Goal: Communication & Community: Ask a question

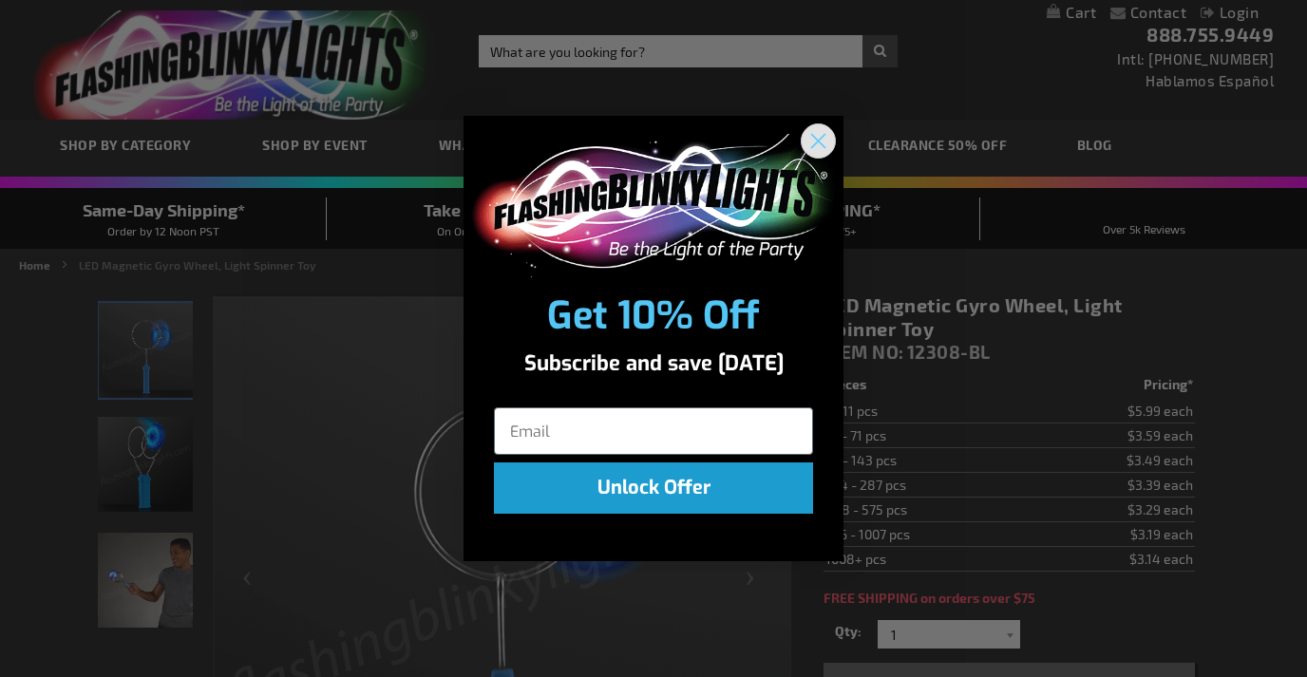
click at [819, 143] on icon "Close dialog" at bounding box center [818, 141] width 13 height 13
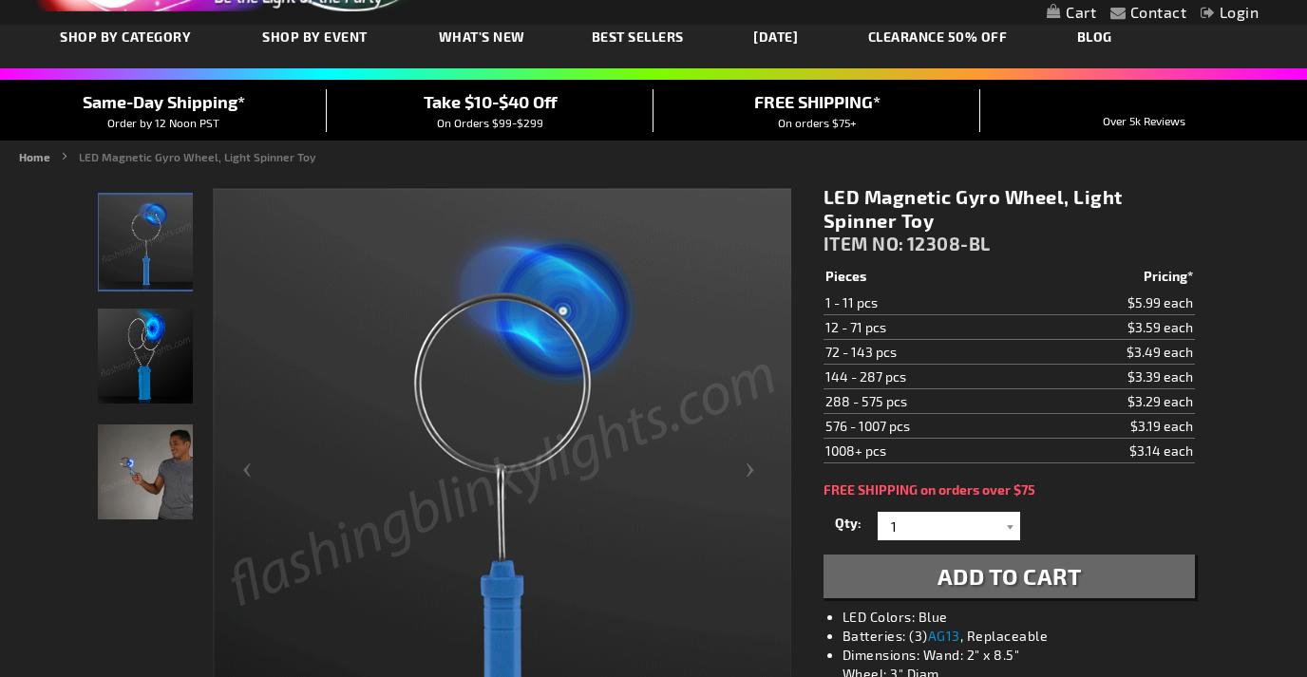
scroll to position [108, 0]
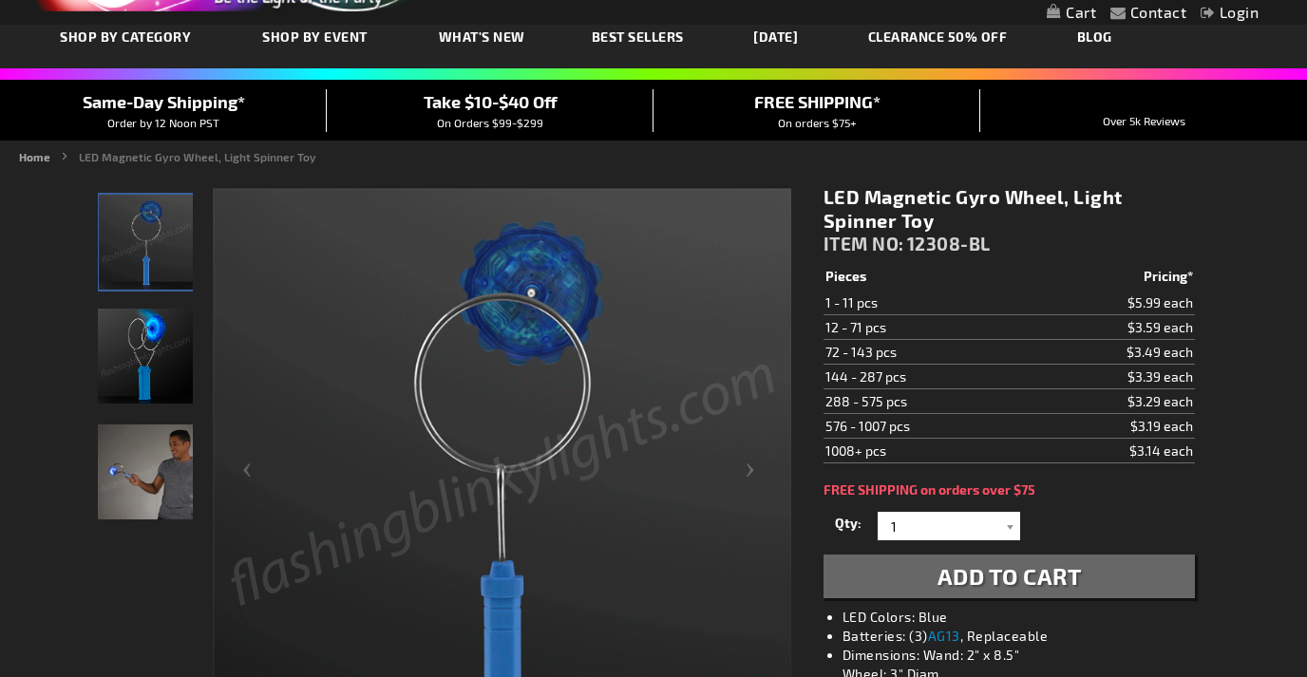
click at [171, 473] on img "Male displaying Light Up Magnetic Gyro Wheel LED Spinner Toy" at bounding box center [145, 472] width 95 height 95
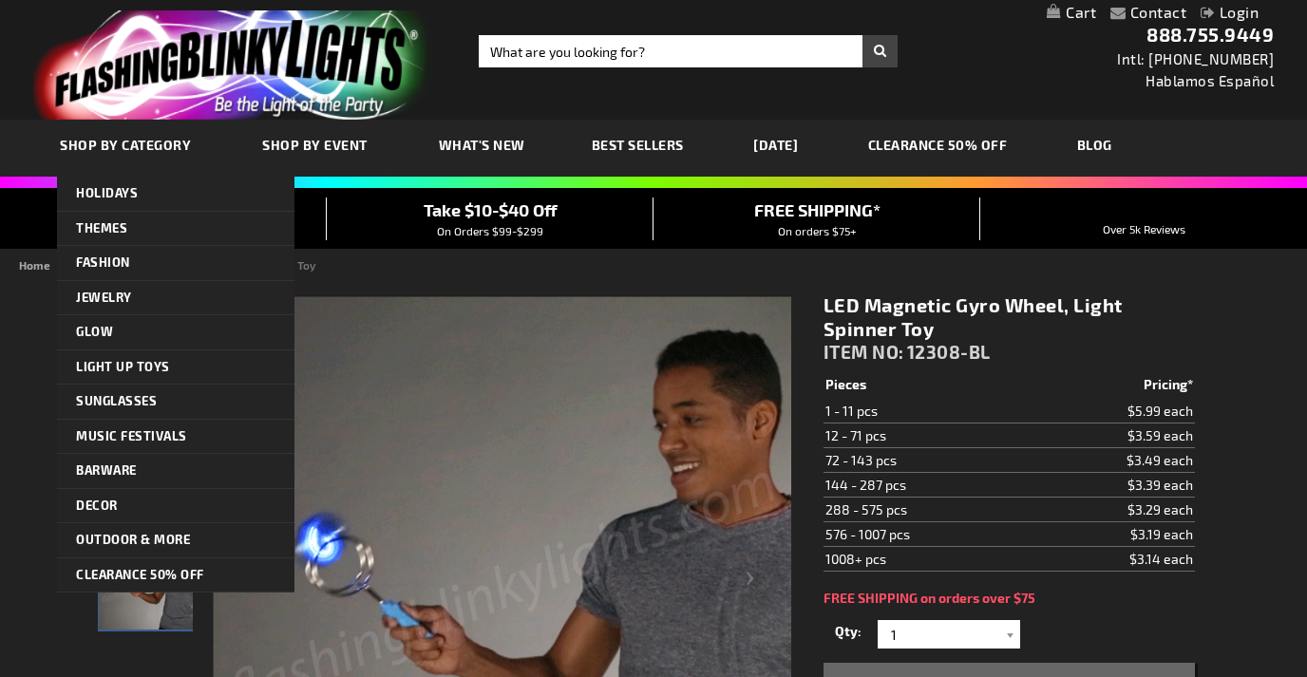
scroll to position [0, 0]
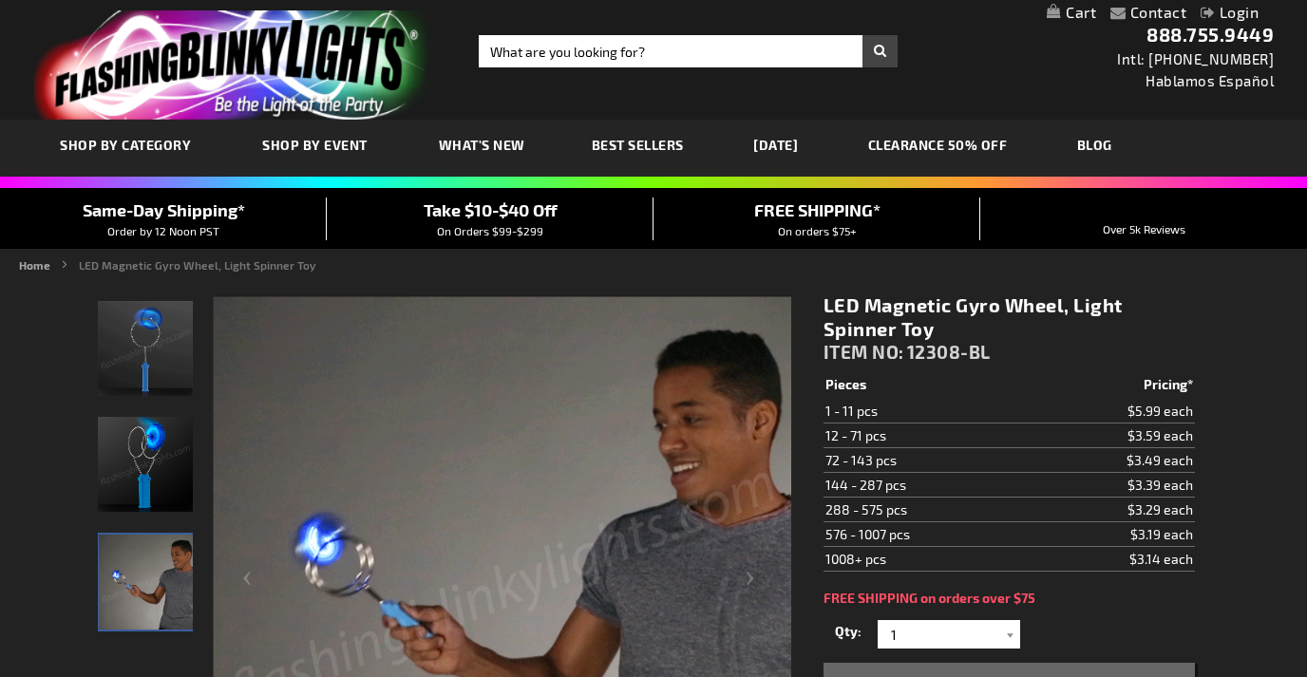
click at [1134, 11] on link "Contact" at bounding box center [1159, 12] width 57 height 18
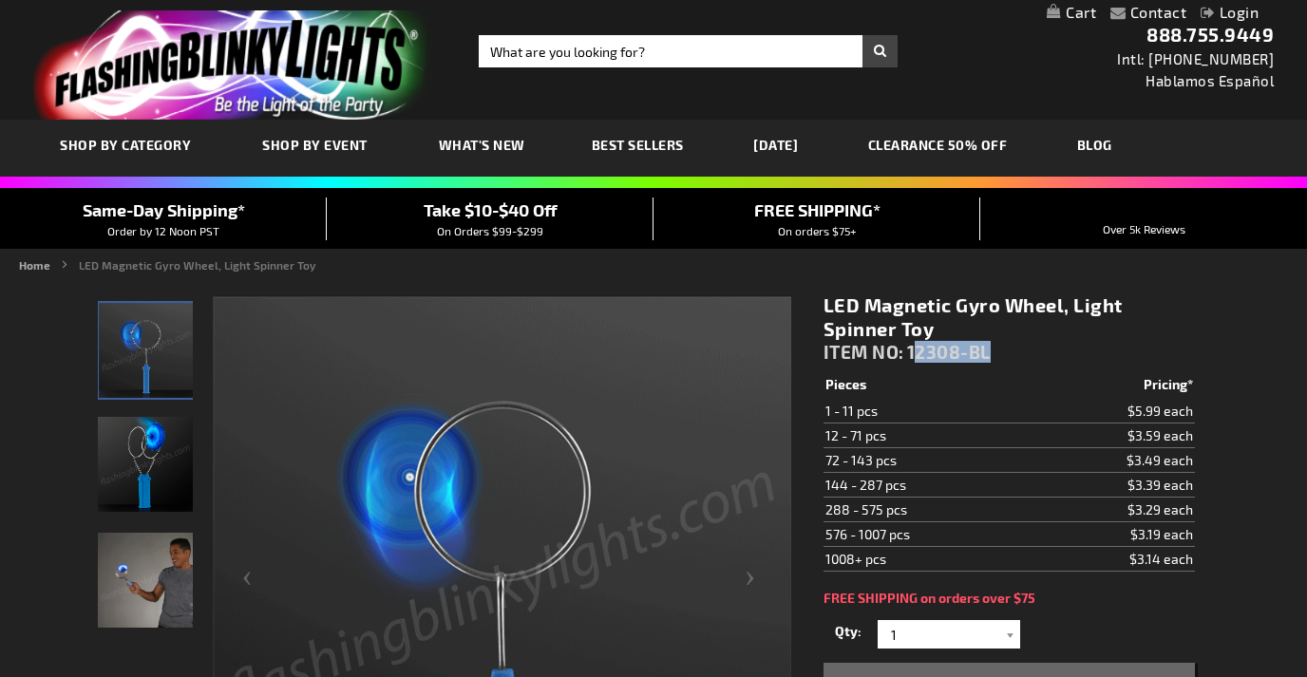
drag, startPoint x: 993, startPoint y: 353, endPoint x: 911, endPoint y: 353, distance: 81.7
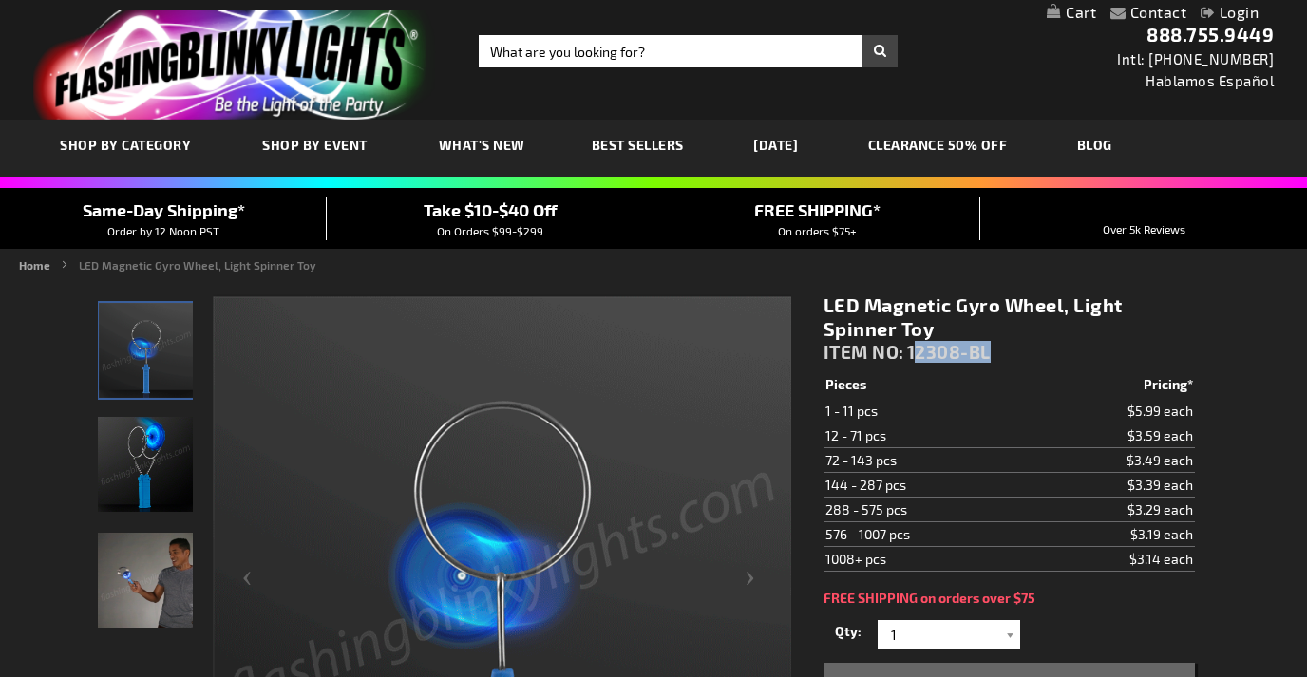
click at [911, 353] on div "LED Magnetic Gyro Wheel, Light Spinner Toy ITEM NO: 12308-BL" at bounding box center [1009, 333] width 371 height 79
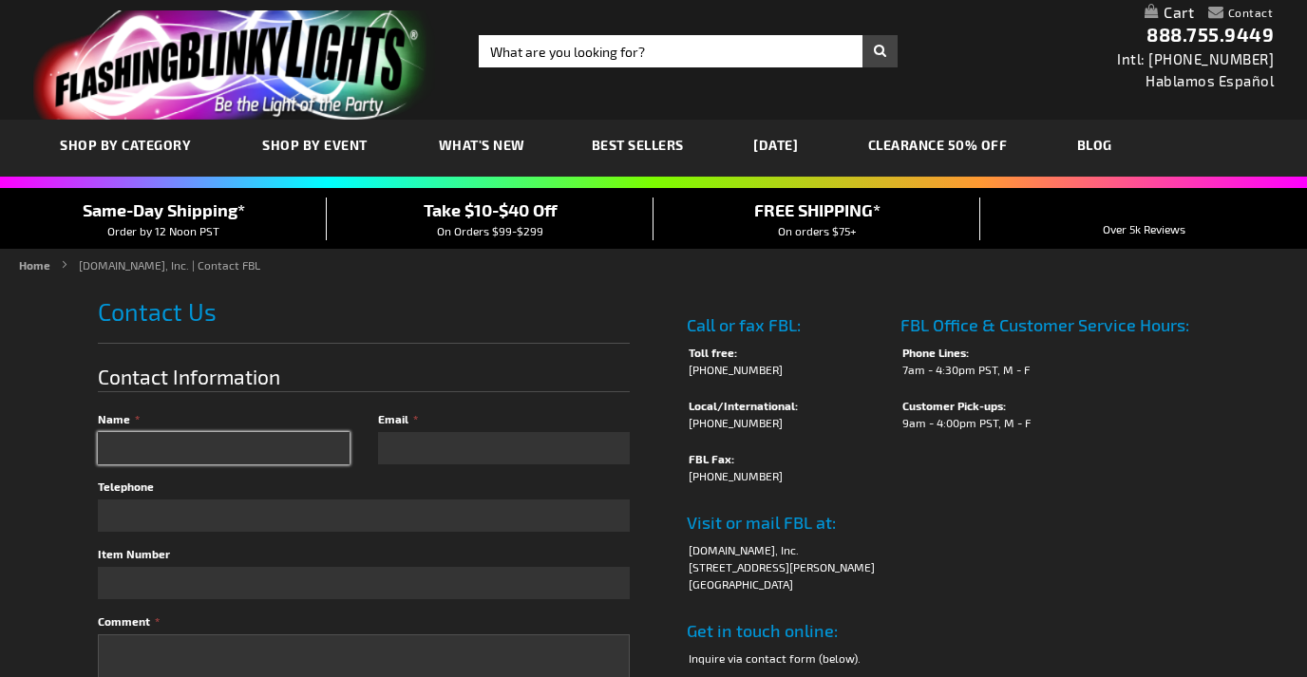
click at [197, 452] on input "Name" at bounding box center [224, 448] width 252 height 32
type input "Emma"
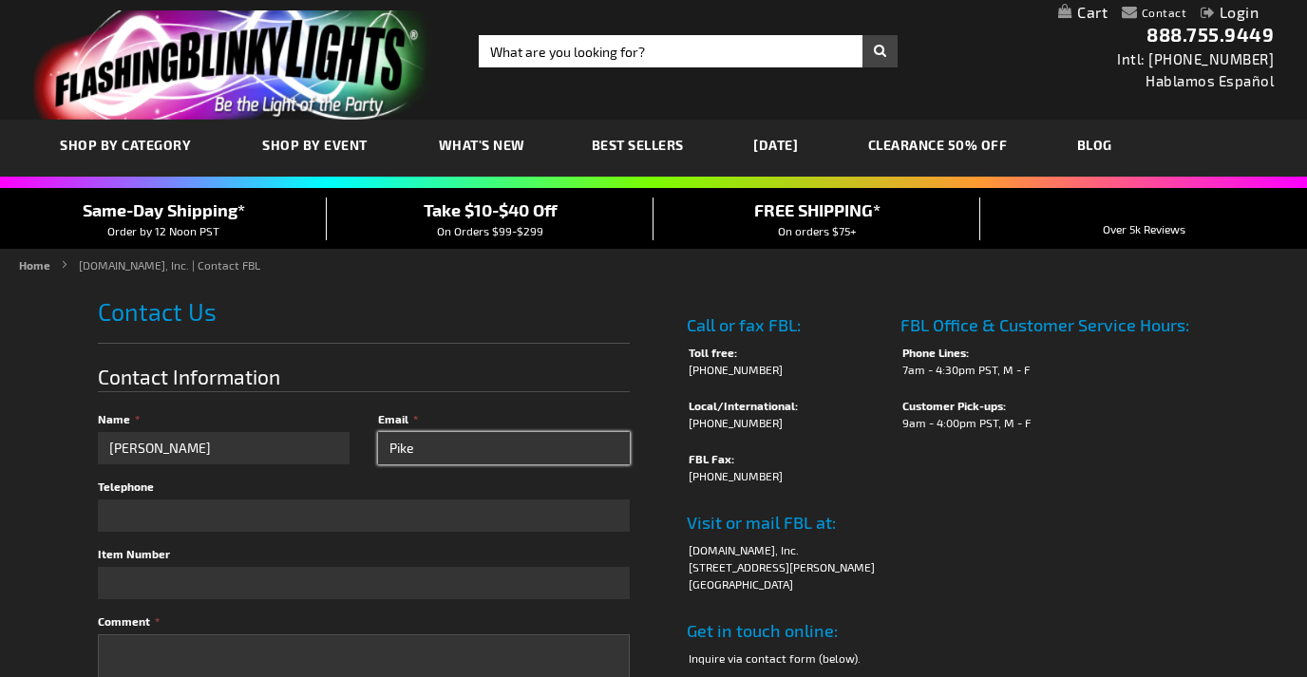
type input "Pike"
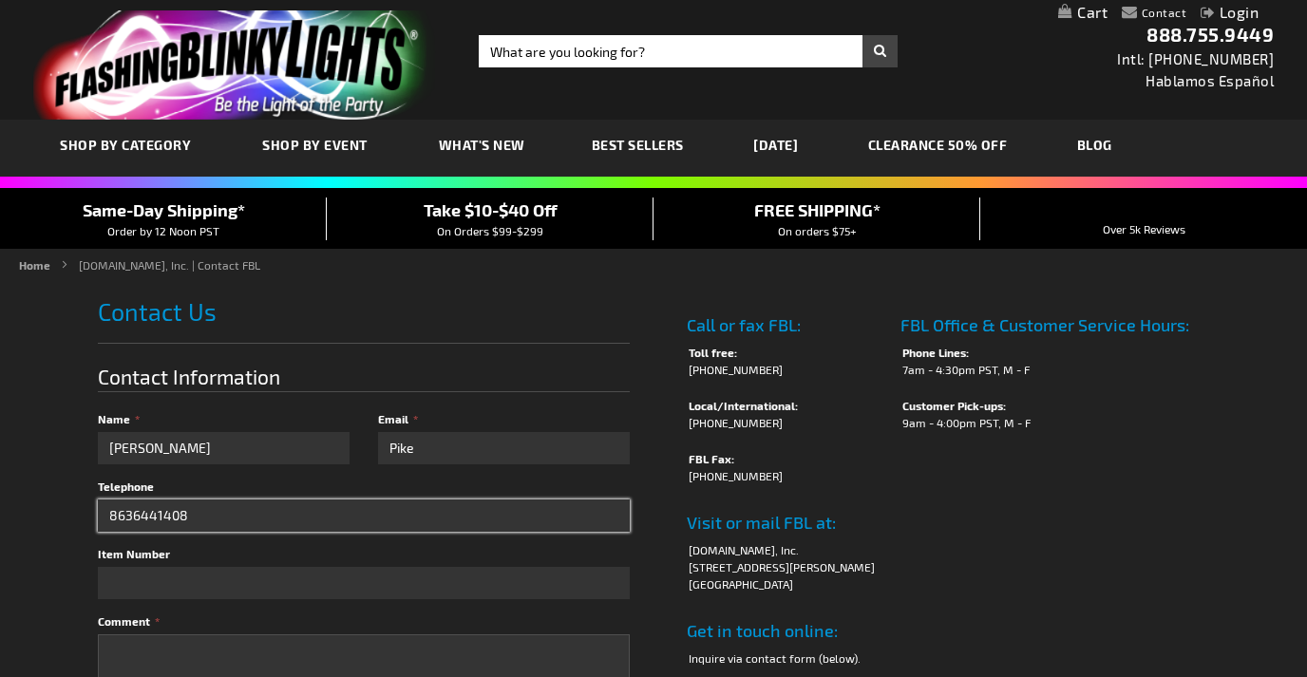
type input "8636441408"
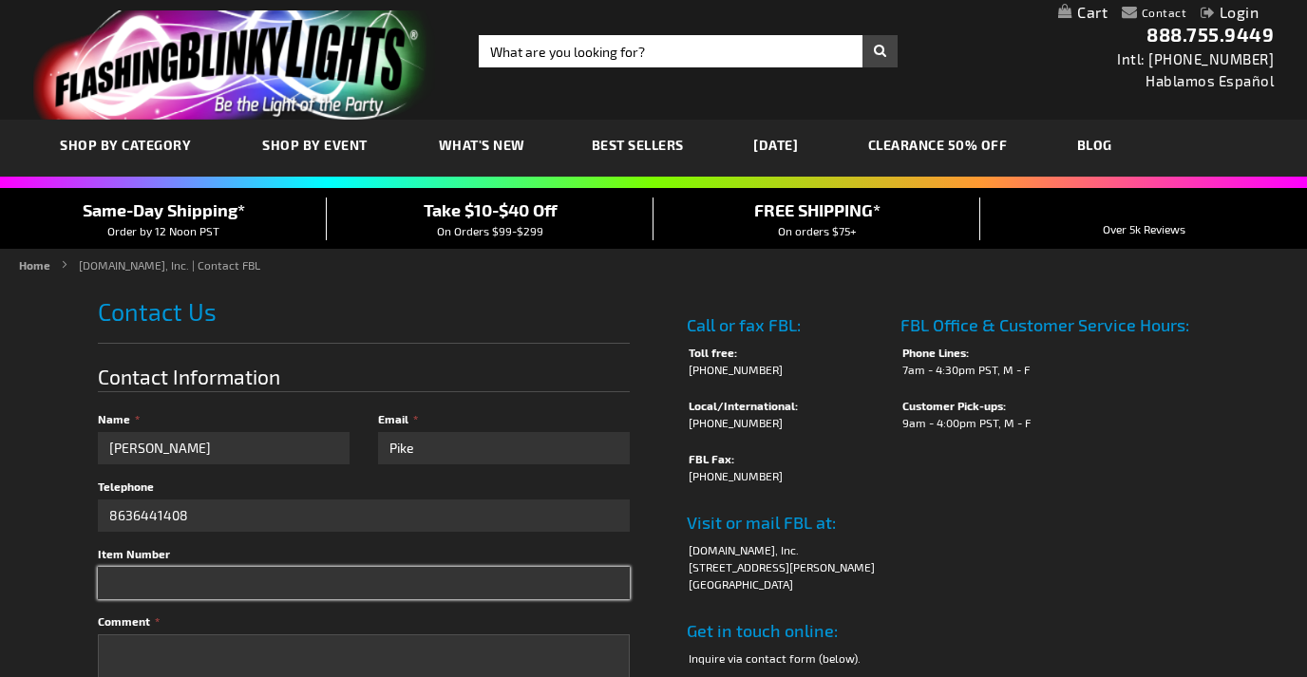
click at [191, 581] on input "Item Number" at bounding box center [364, 583] width 532 height 32
paste input "12308-BL"
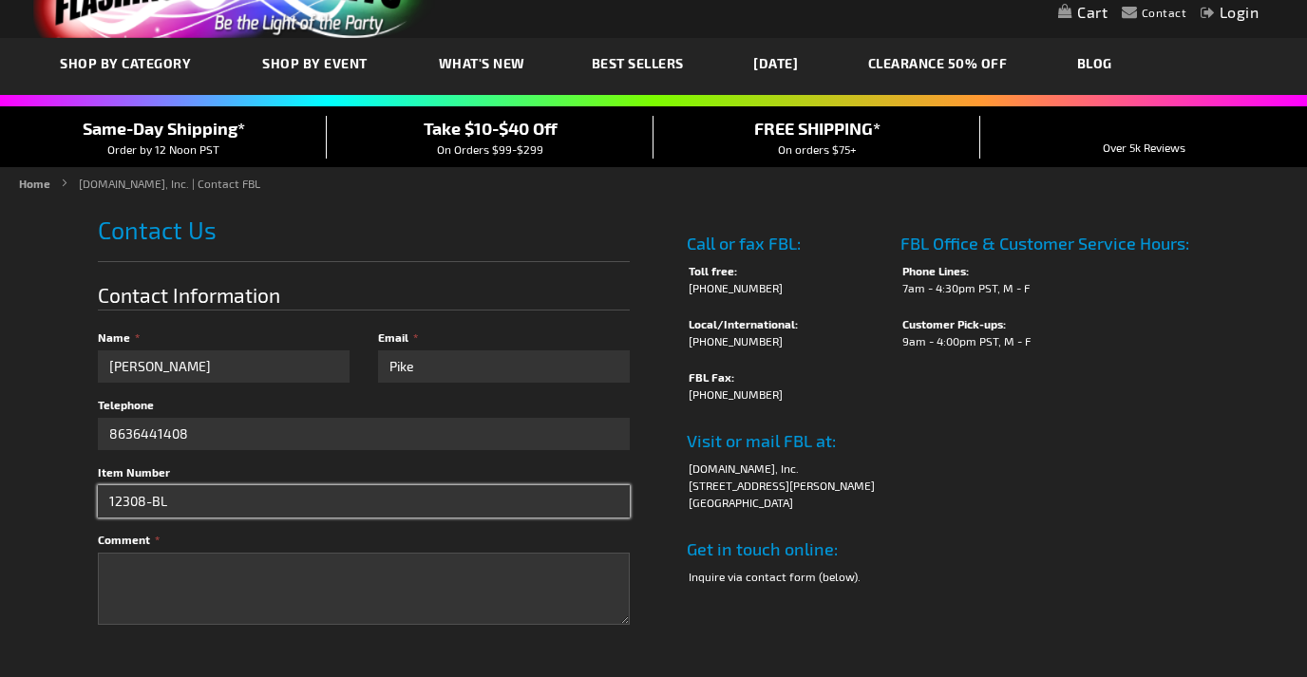
type input "12308-BL"
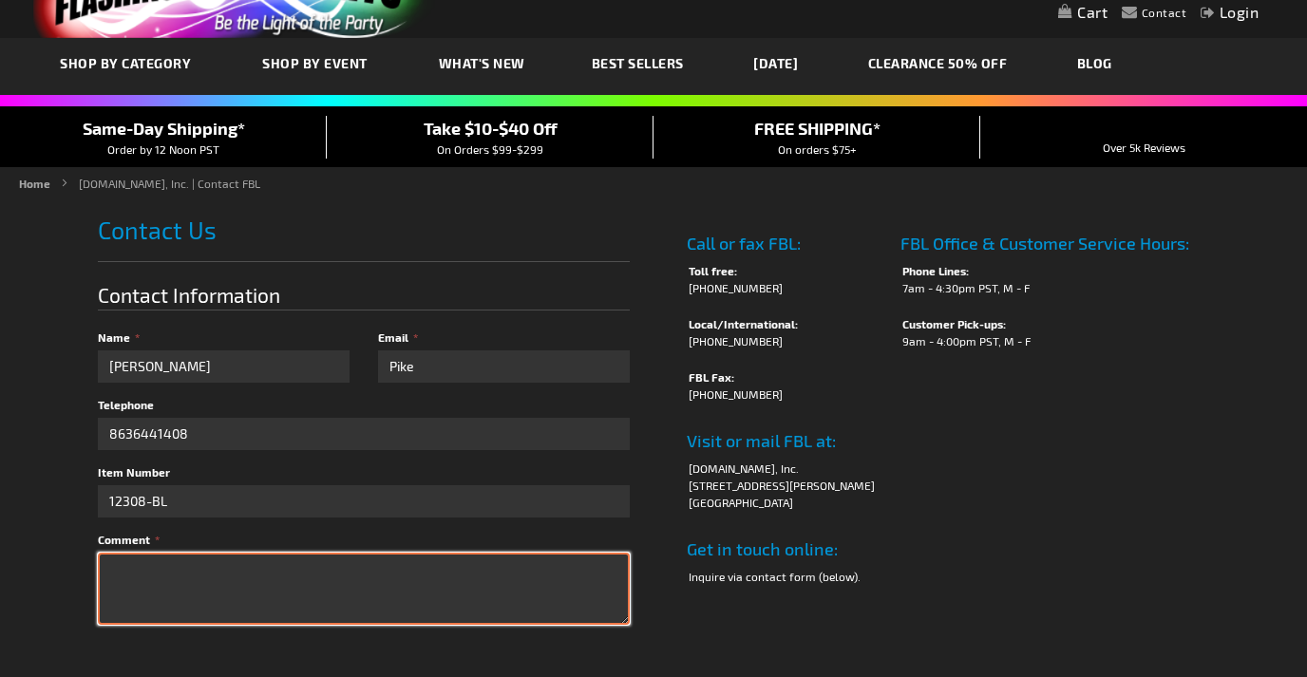
scroll to position [81, 0]
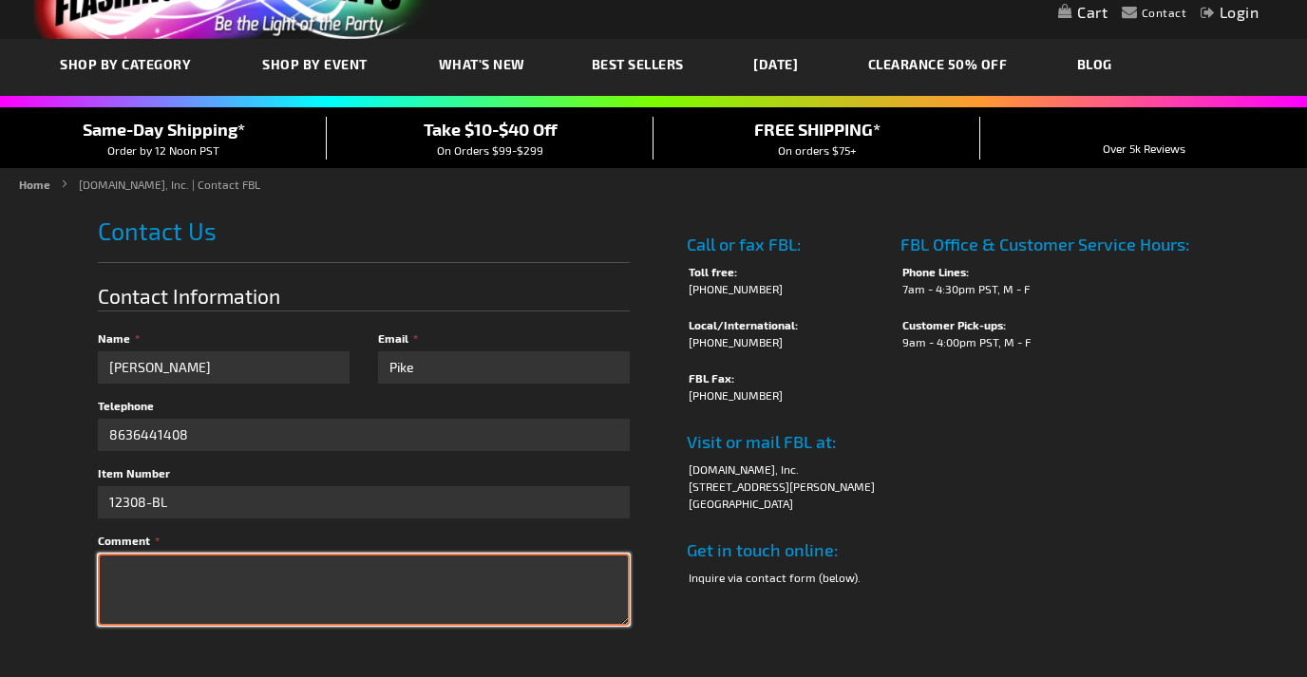
click at [191, 581] on textarea "Comment" at bounding box center [364, 590] width 532 height 72
click at [124, 574] on textarea "Just checking on an order to see an estimate of when it should arrive. epike@gc…" at bounding box center [364, 590] width 532 height 72
click at [261, 578] on textarea "I am checking on an order to see an estimate of when it should arrive. epike@gc…" at bounding box center [364, 590] width 532 height 72
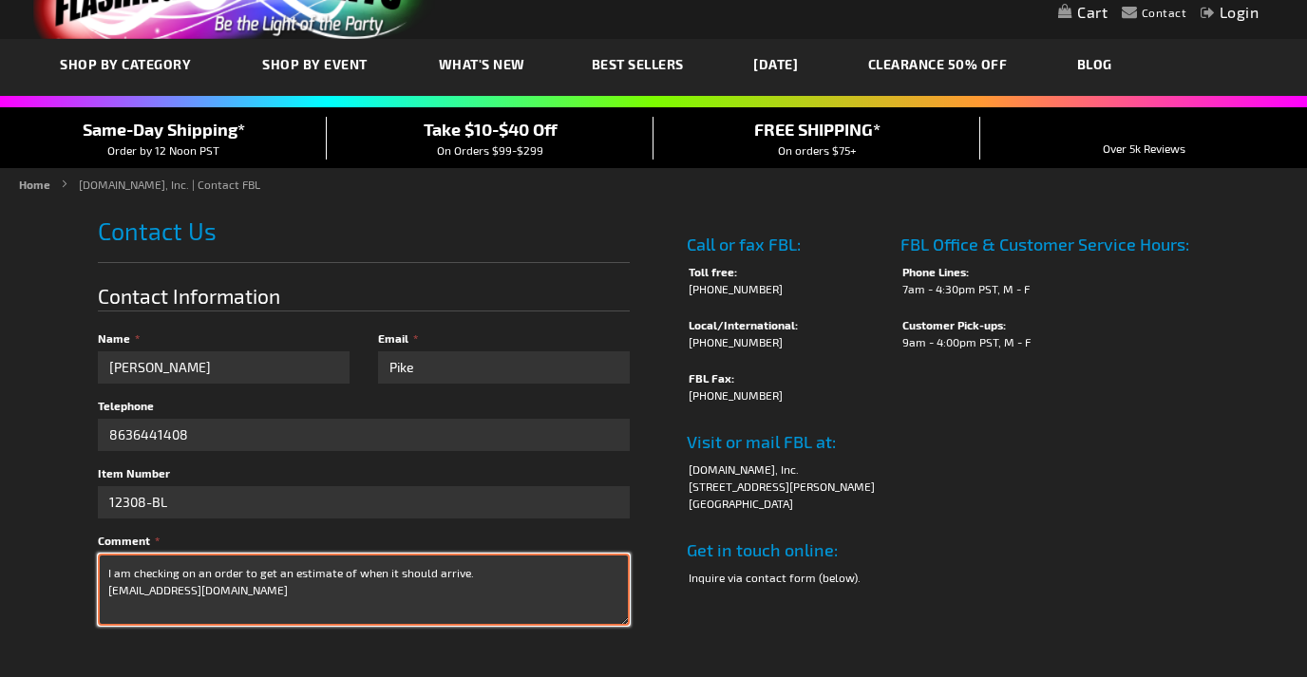
click at [401, 590] on textarea "I am checking on an order to get an estimate of when it should arrive. epike@gc…" at bounding box center [364, 590] width 532 height 72
type textarea "I am checking on an order to get an estimate of when it should arrive. epike@gc…"
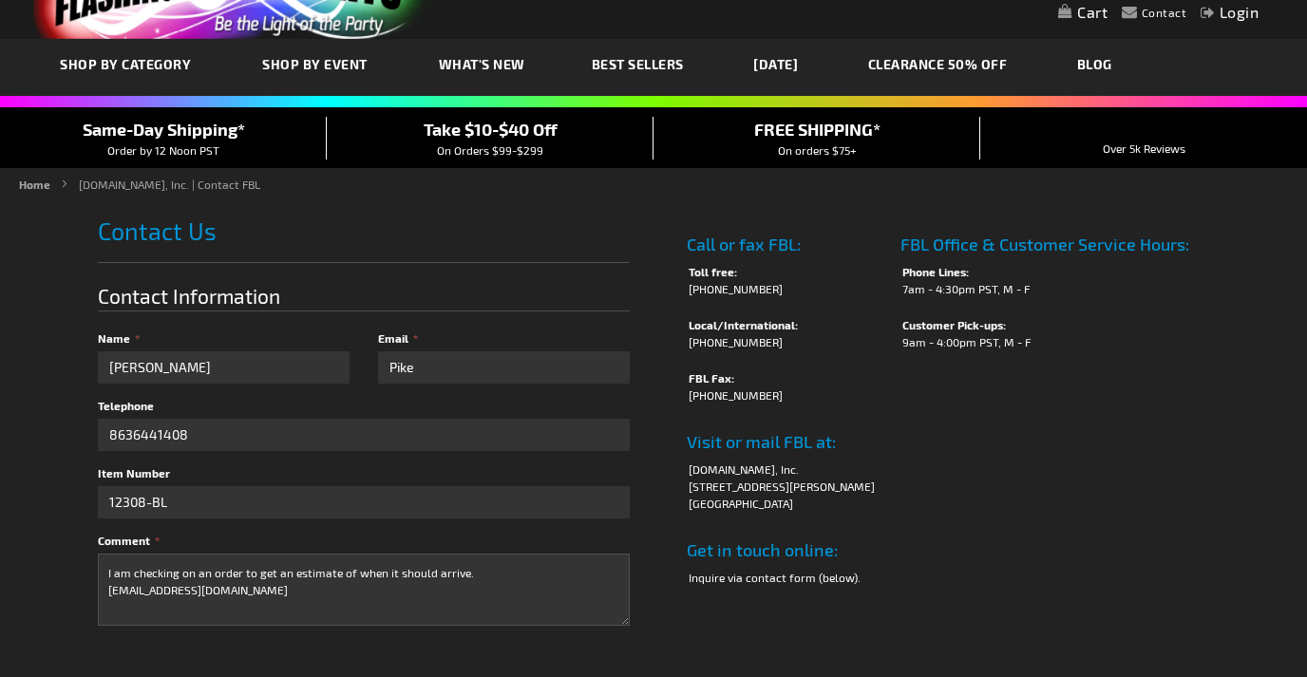
click at [661, 565] on div "Call or fax FBL: Toll free: (888) 755-9449 Local/International: (818) 753-8303 …" at bounding box center [932, 415] width 556 height 395
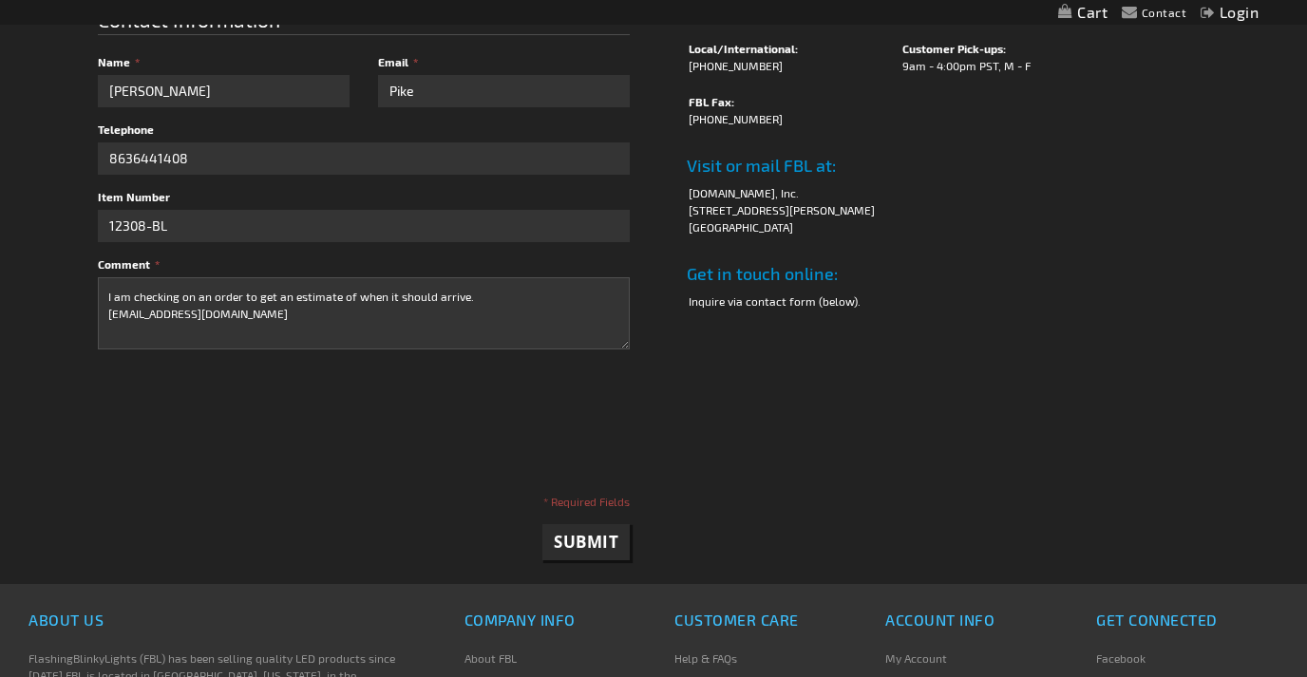
scroll to position [362, 0]
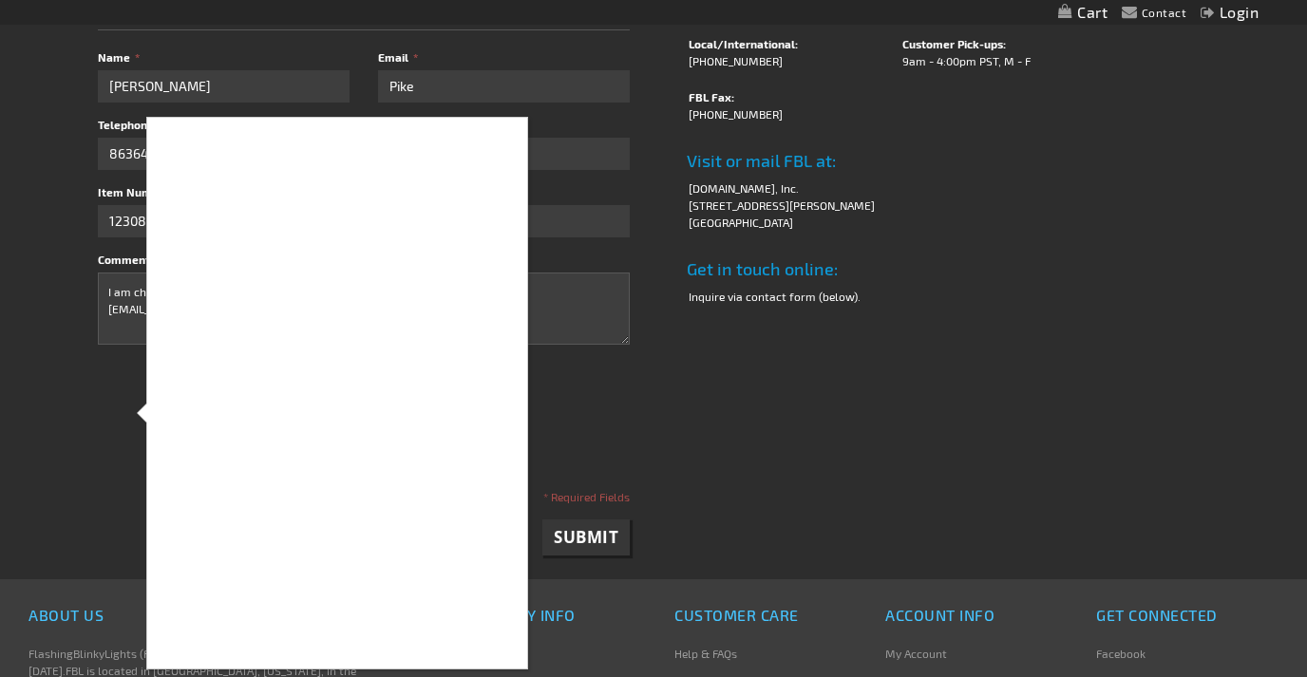
checkbox input "true"
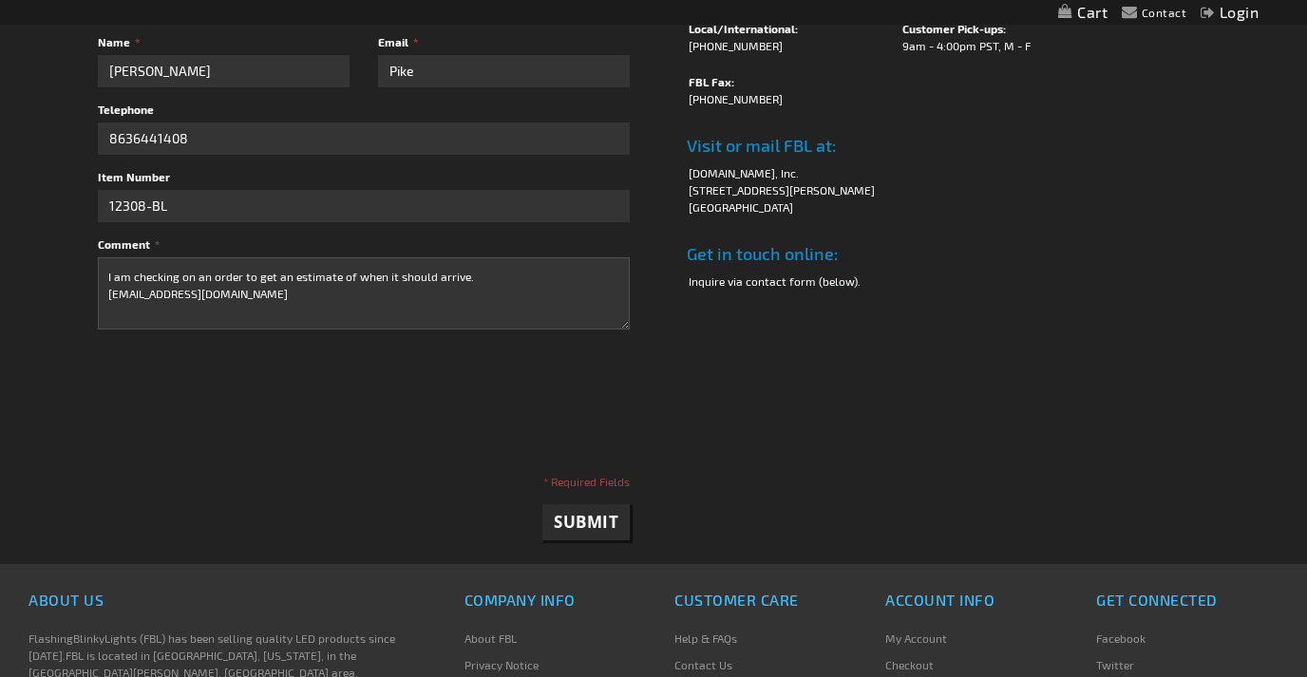
scroll to position [378, 0]
click at [599, 519] on span "Submit" at bounding box center [586, 521] width 65 height 22
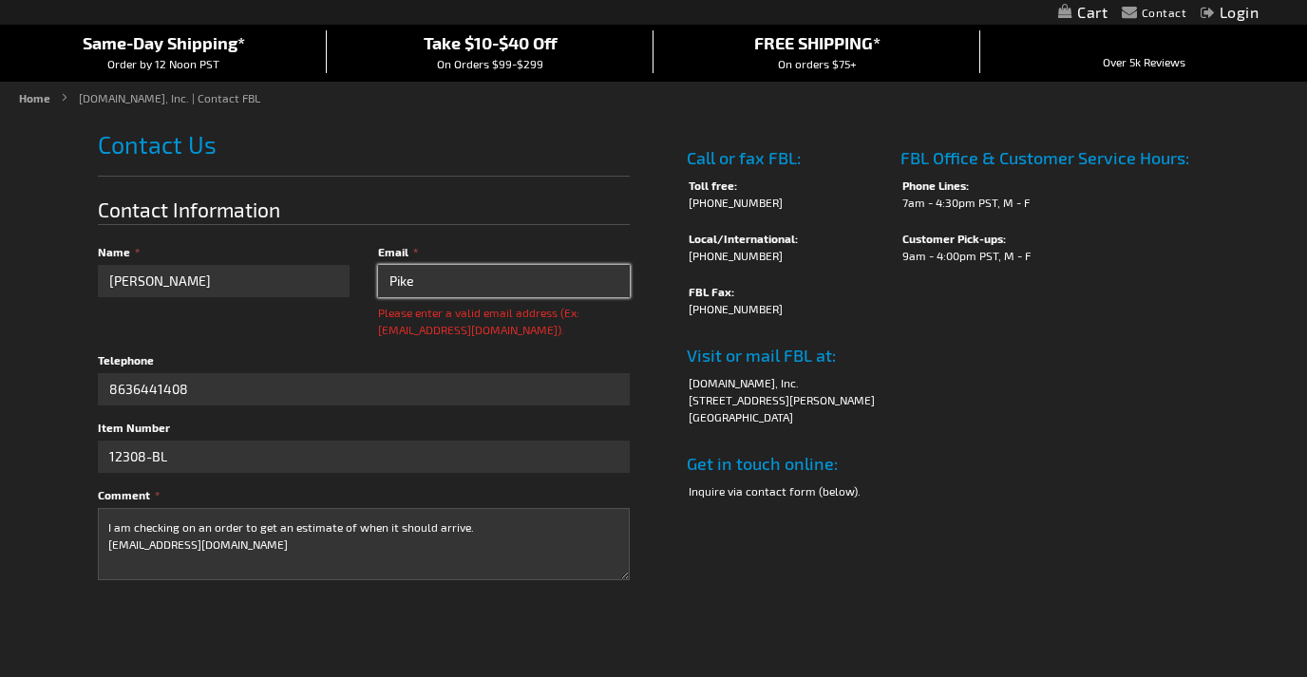
scroll to position [93, 0]
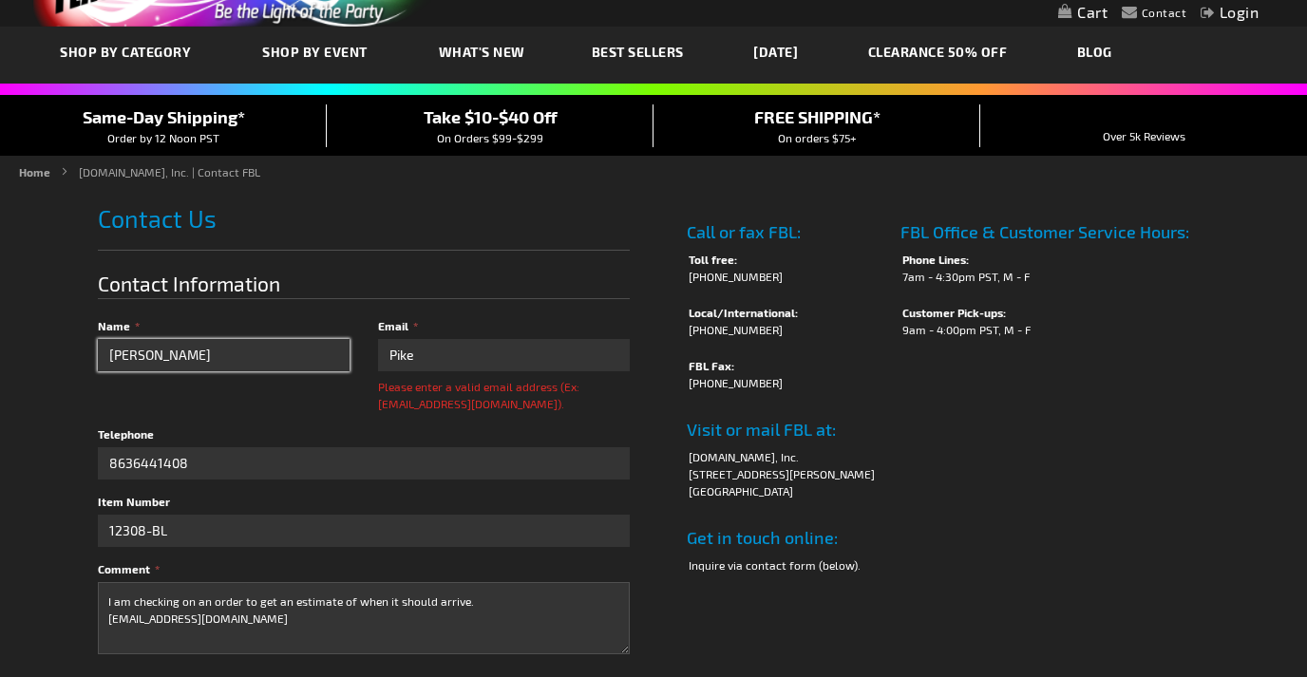
click at [274, 358] on input "Emma" at bounding box center [224, 355] width 252 height 32
type input "Emma Pike"
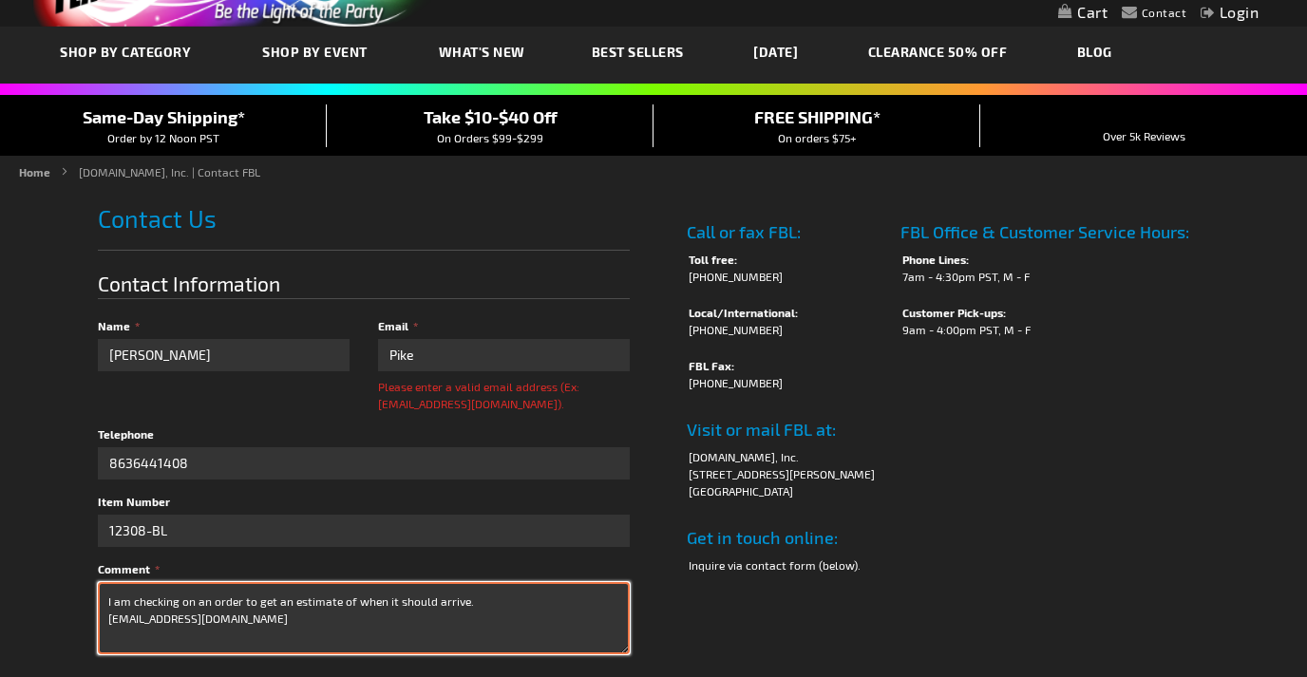
click at [178, 620] on textarea "I am checking on an order to get an estimate of when it should arrive. epike@gc…" at bounding box center [364, 618] width 532 height 72
type textarea "I am checking on an order to get an estimate of when it should arrive."
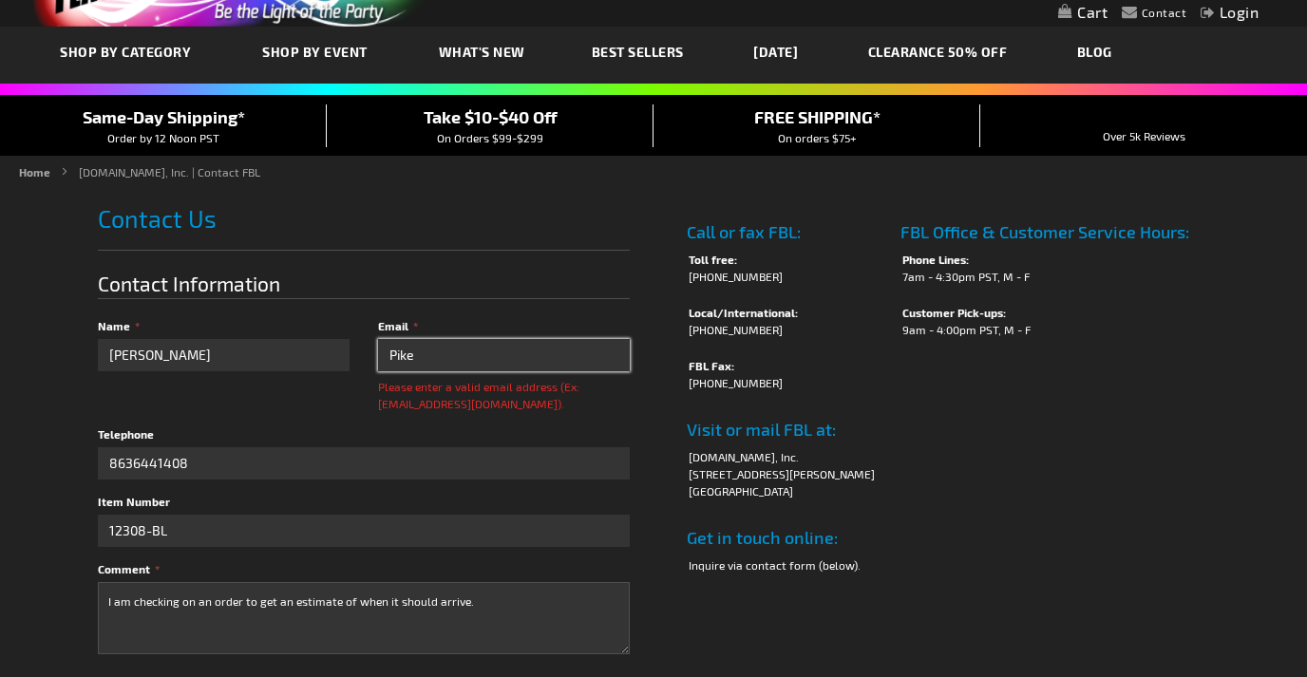
click at [410, 366] on input "Pike" at bounding box center [504, 355] width 252 height 32
paste input "epike@gcalakeland.org"
type input "epike@gcalakeland.org"
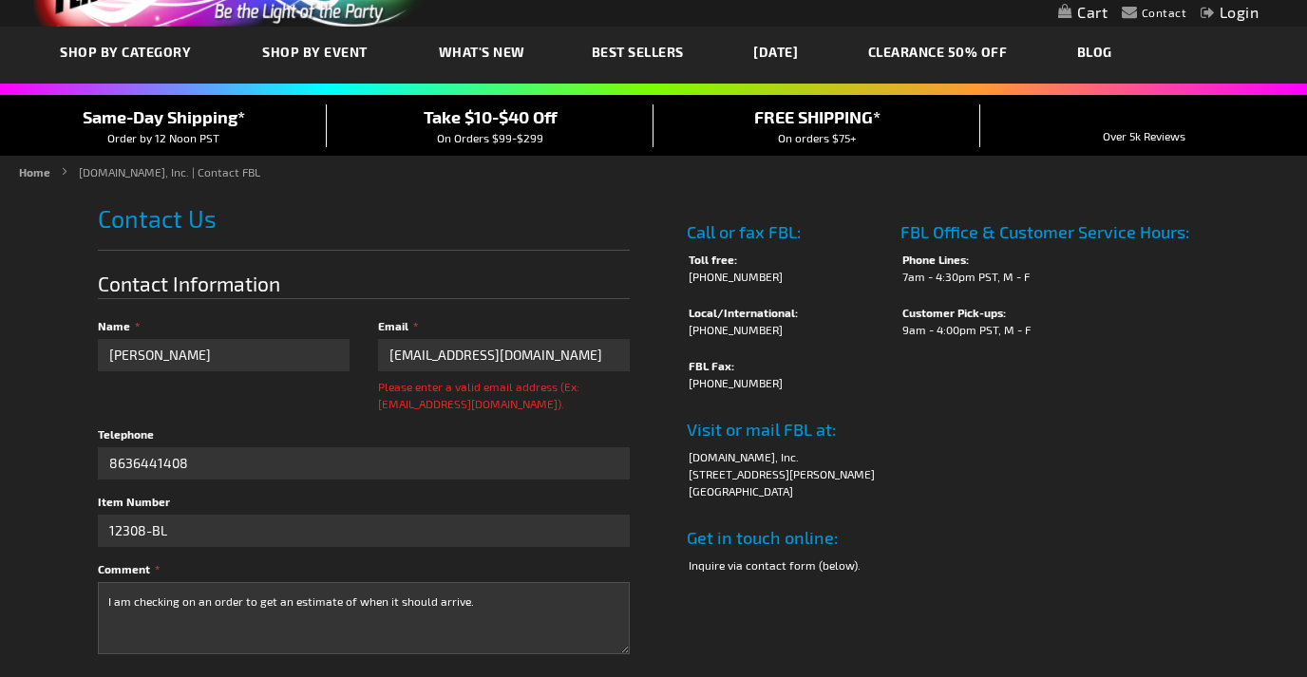
click at [622, 417] on div "Telephone 8636441408" at bounding box center [364, 342] width 532 height 275
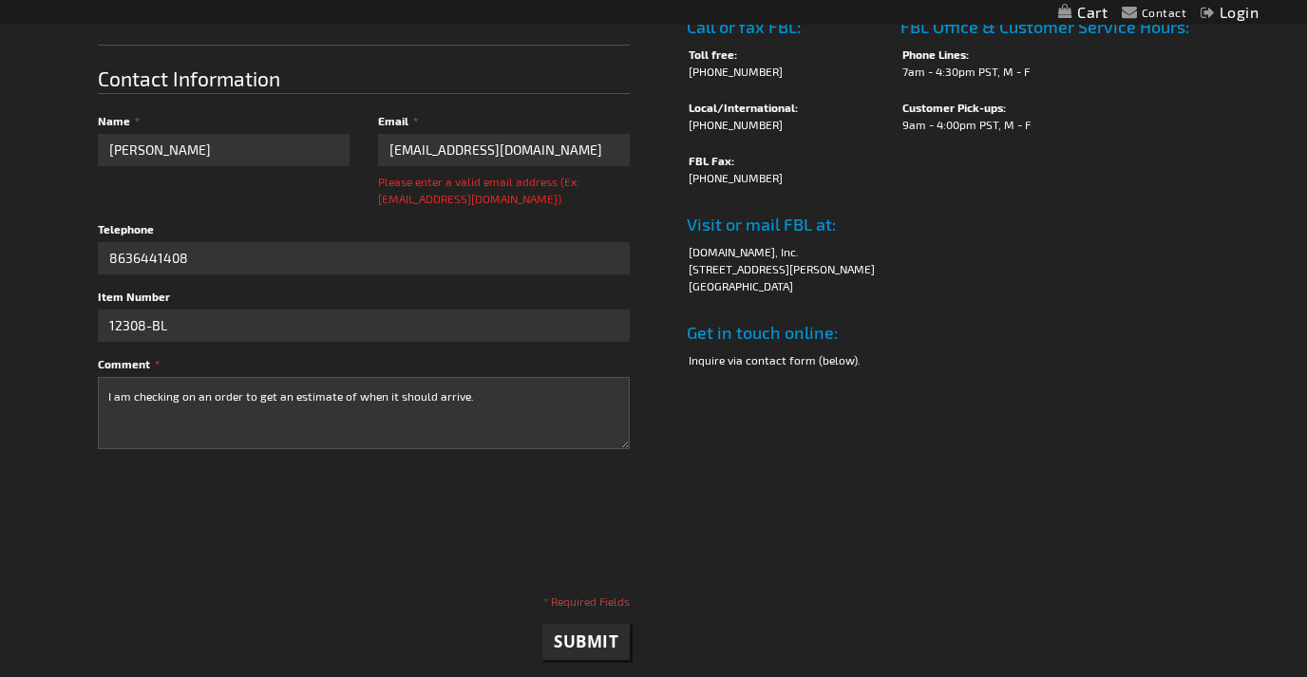
scroll to position [344, 0]
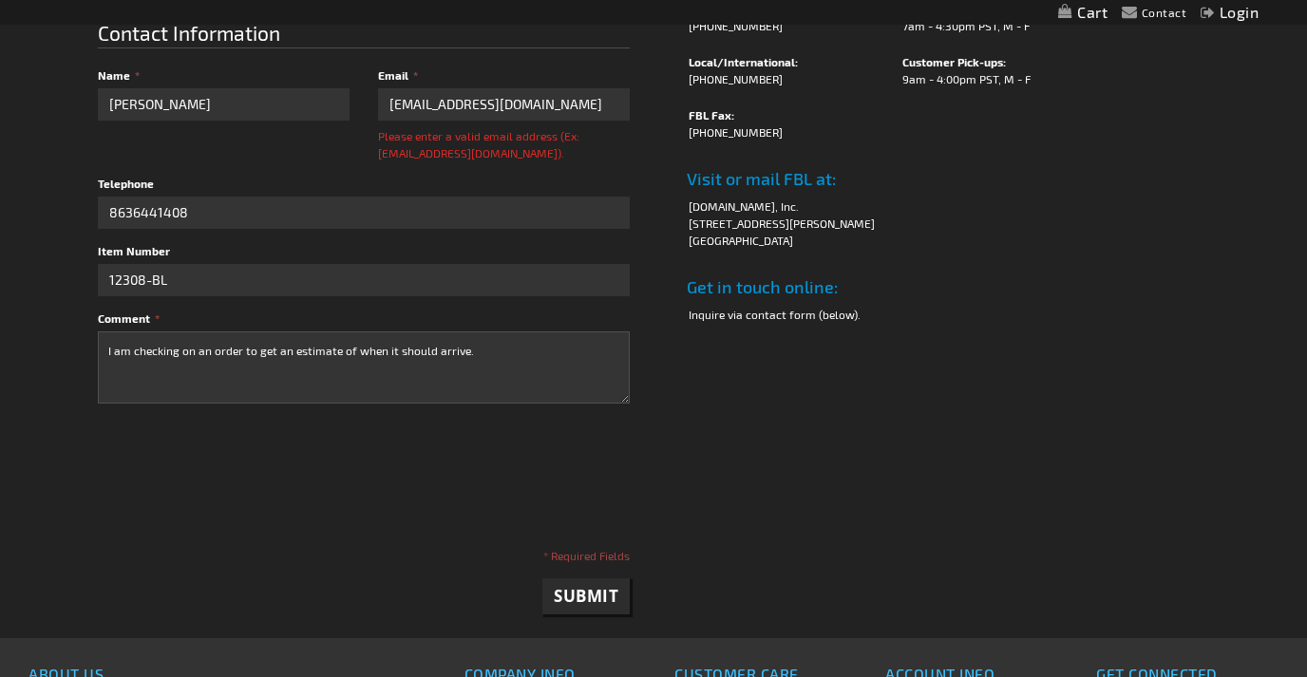
click at [585, 603] on span "Submit" at bounding box center [586, 596] width 65 height 22
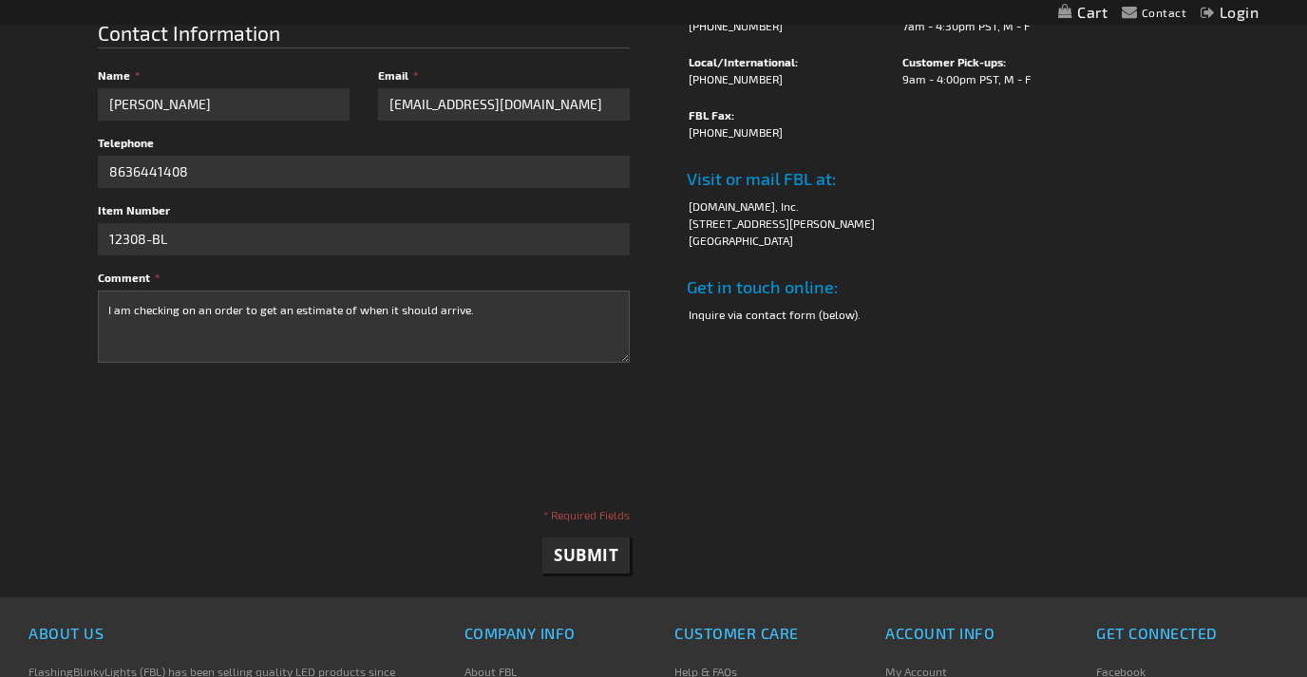
click at [591, 568] on button "Submit" at bounding box center [585, 556] width 87 height 36
